Goal: Task Accomplishment & Management: Use online tool/utility

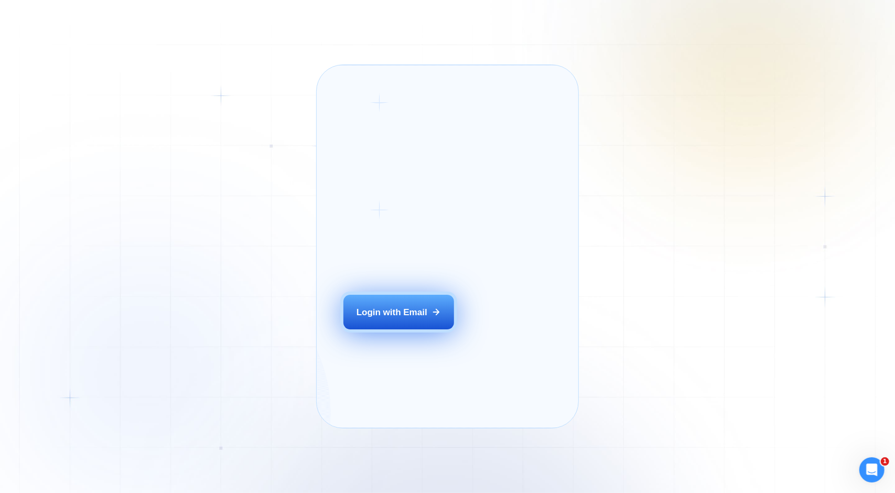
click at [392, 318] on div "Login with Email" at bounding box center [392, 312] width 71 height 12
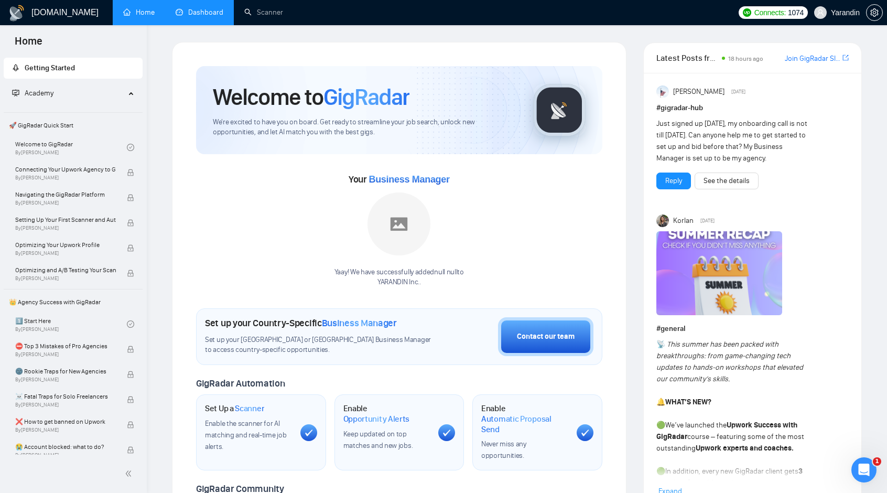
click at [188, 10] on link "Dashboard" at bounding box center [200, 12] width 48 height 9
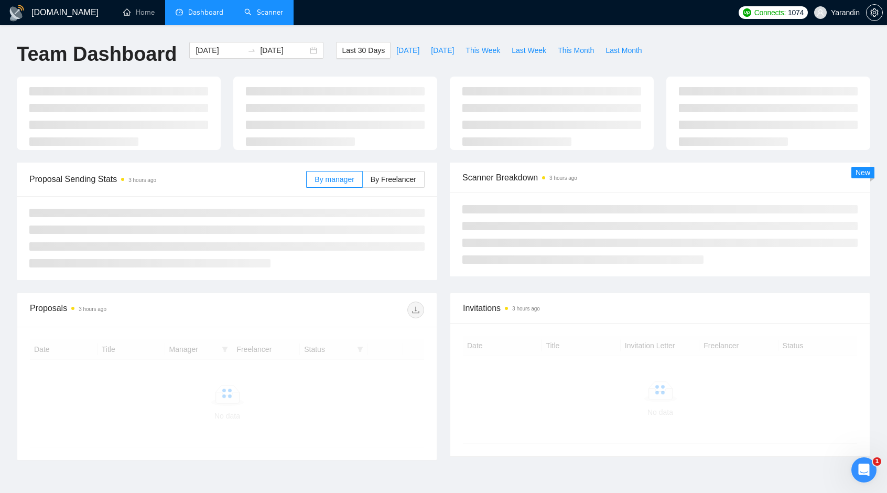
click at [268, 8] on link "Scanner" at bounding box center [263, 12] width 39 height 9
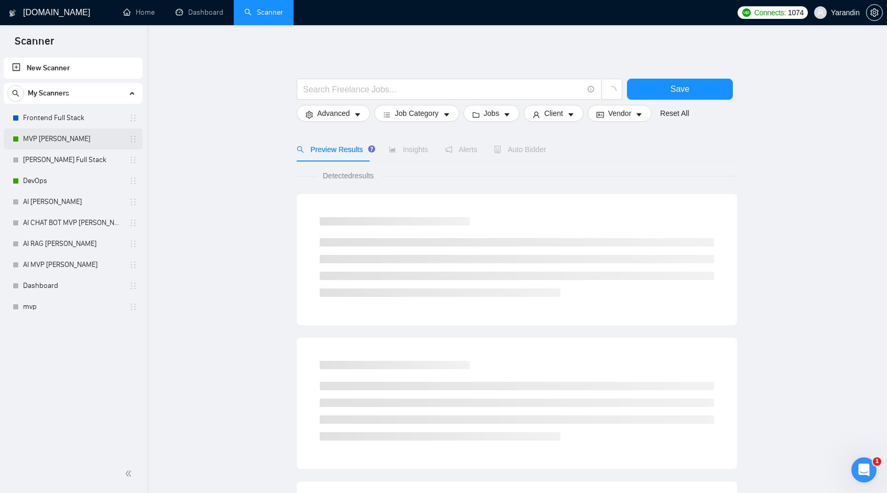
click at [57, 143] on link "MVP Vlad UPD" at bounding box center [73, 138] width 100 height 21
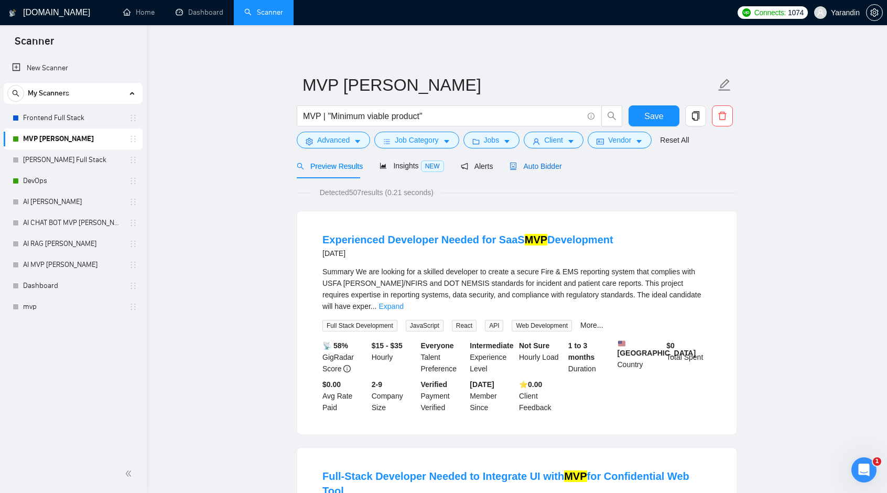
click at [543, 167] on span "Auto Bidder" at bounding box center [536, 166] width 52 height 8
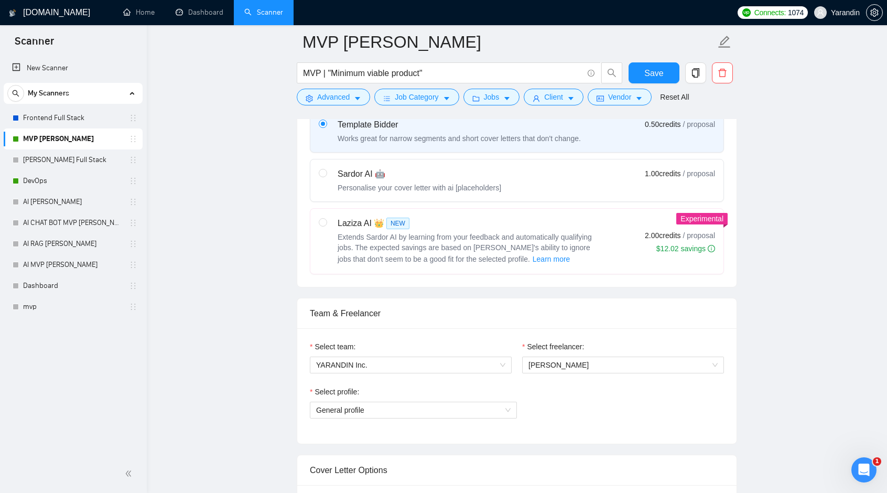
scroll to position [420, 0]
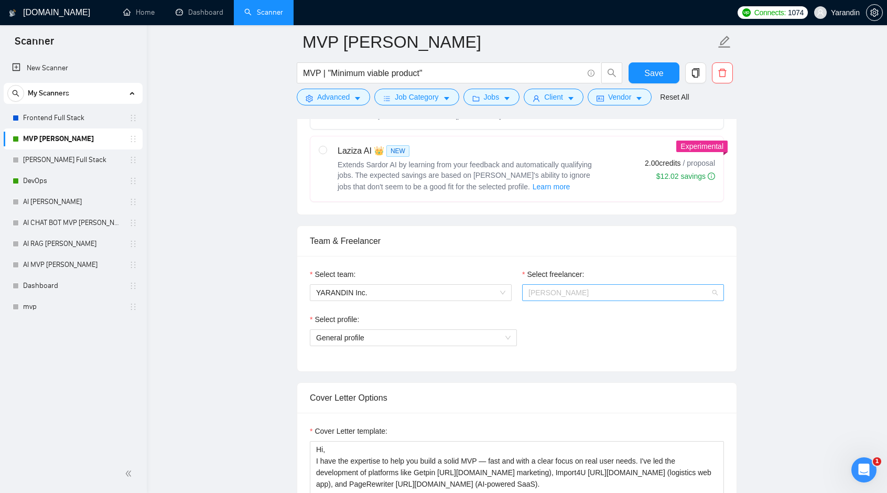
click at [559, 295] on span "Vladymyr Hadalin" at bounding box center [623, 293] width 189 height 16
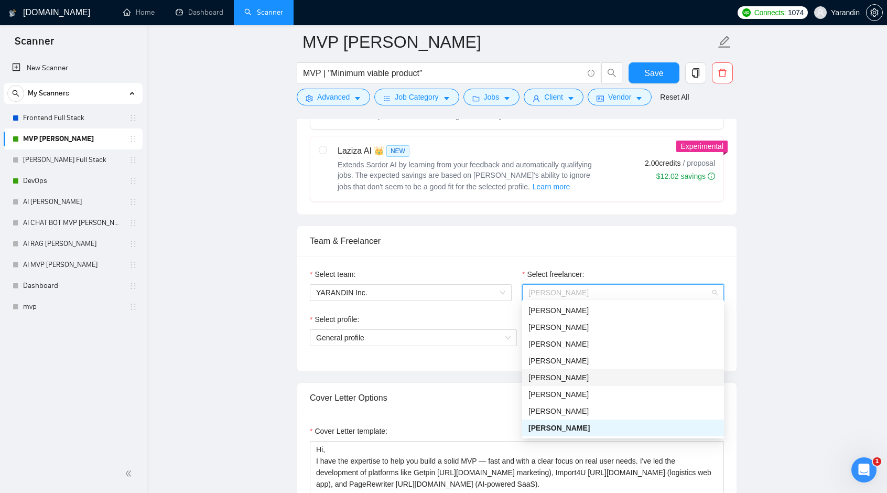
click at [561, 379] on div "Anatoliy Yarandin" at bounding box center [623, 378] width 189 height 12
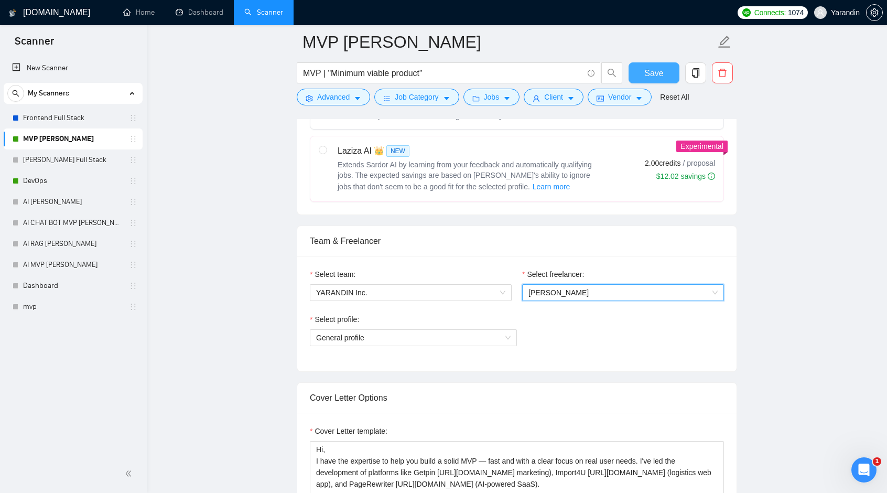
click at [663, 79] on button "Save" at bounding box center [654, 72] width 51 height 21
click at [494, 338] on span "General profile" at bounding box center [413, 338] width 195 height 16
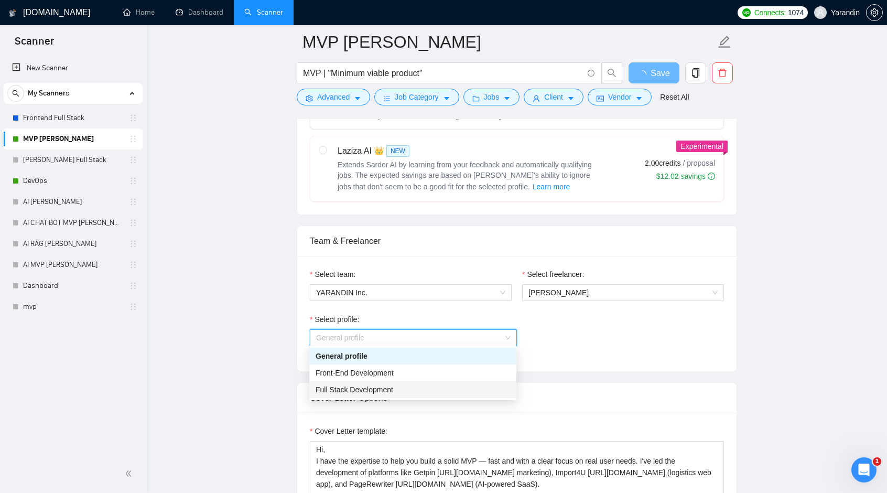
click at [395, 390] on div "Full Stack Development" at bounding box center [413, 390] width 195 height 12
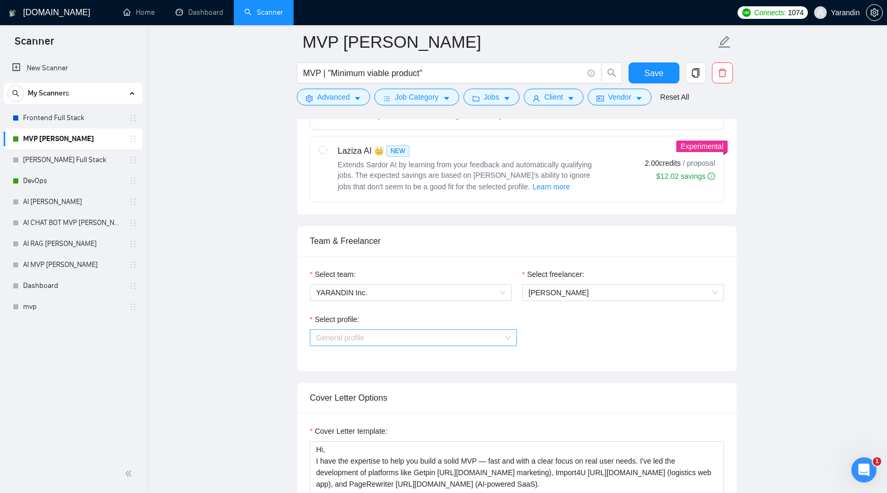
click at [448, 343] on span "General profile" at bounding box center [413, 338] width 195 height 16
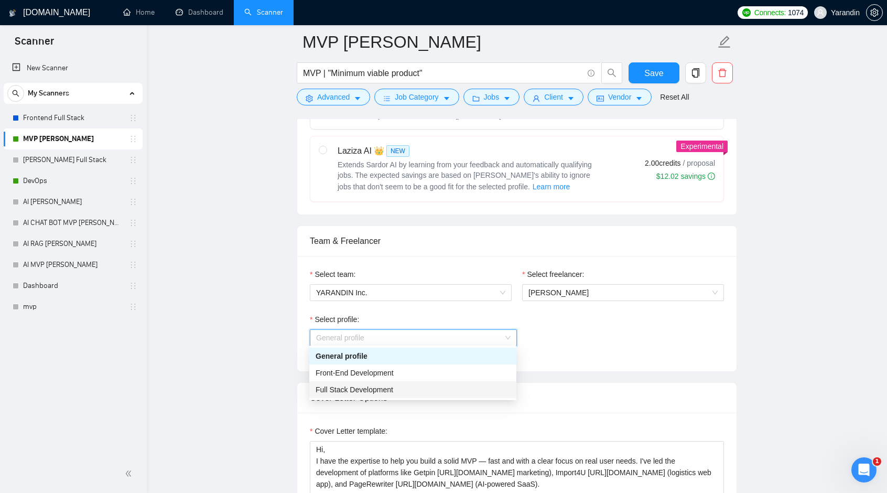
click at [365, 390] on div "Full Stack Development" at bounding box center [413, 390] width 195 height 12
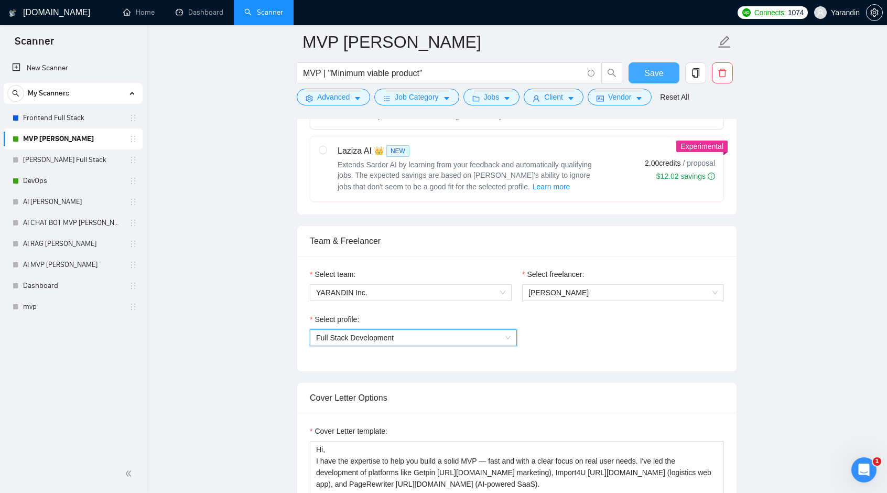
click at [652, 76] on span "Save" at bounding box center [654, 73] width 19 height 13
